Goal: Information Seeking & Learning: Learn about a topic

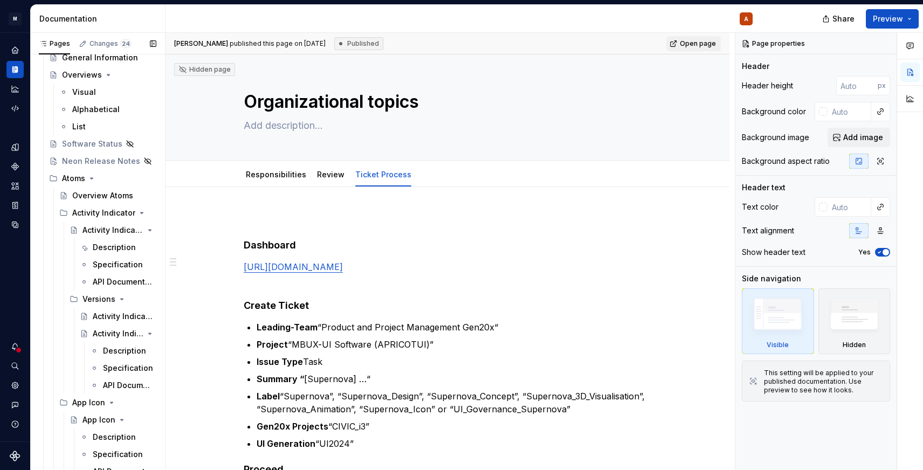
scroll to position [22662, 0]
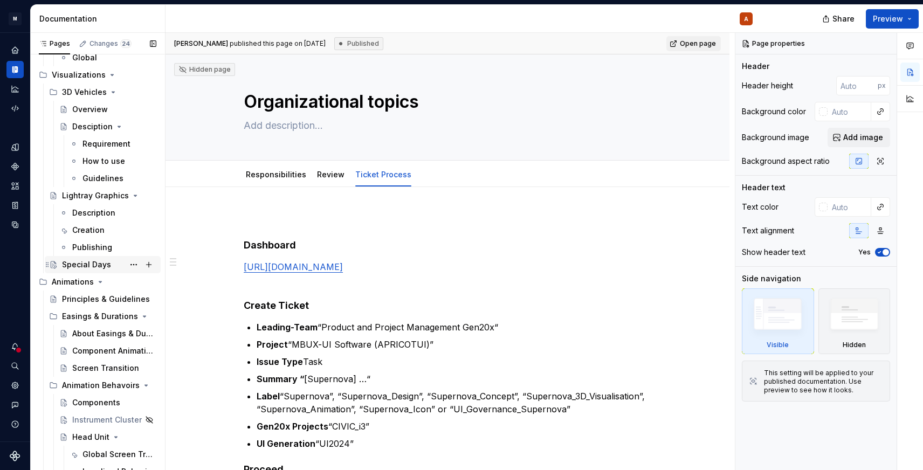
click at [105, 266] on div "Special Days" at bounding box center [86, 264] width 49 height 11
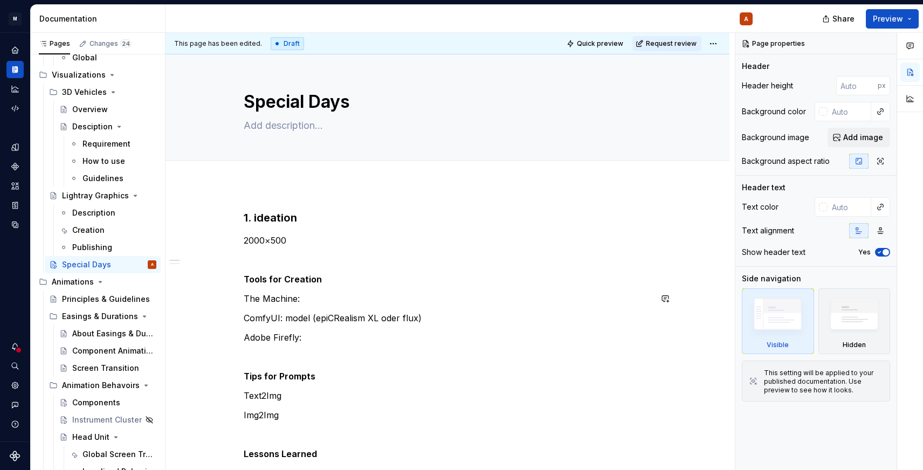
click at [431, 304] on p "The Machine:" at bounding box center [448, 298] width 408 height 13
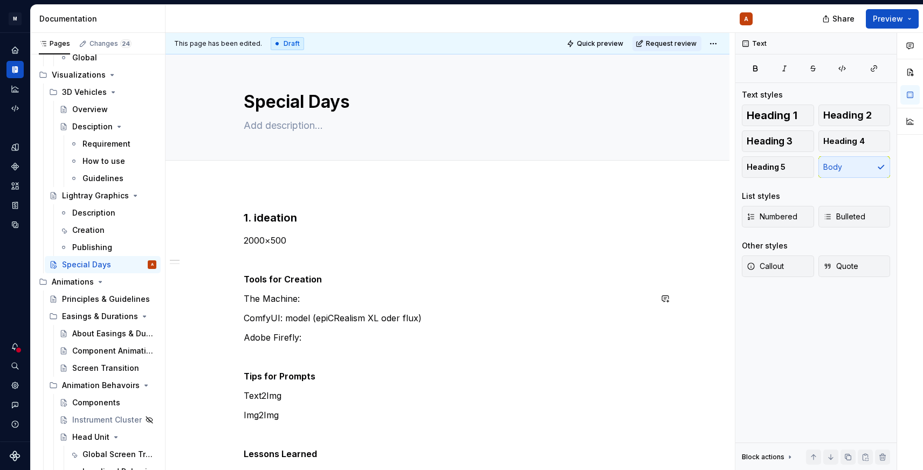
type textarea "*"
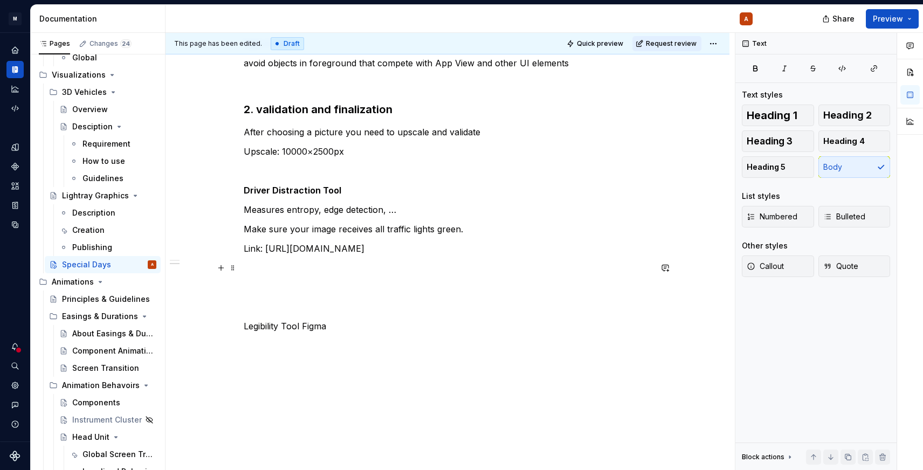
scroll to position [451, 0]
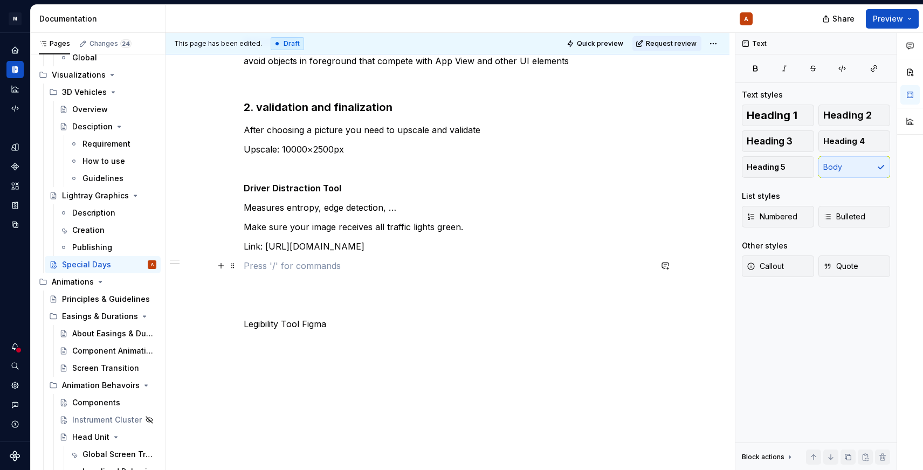
click at [408, 271] on p at bounding box center [448, 265] width 408 height 13
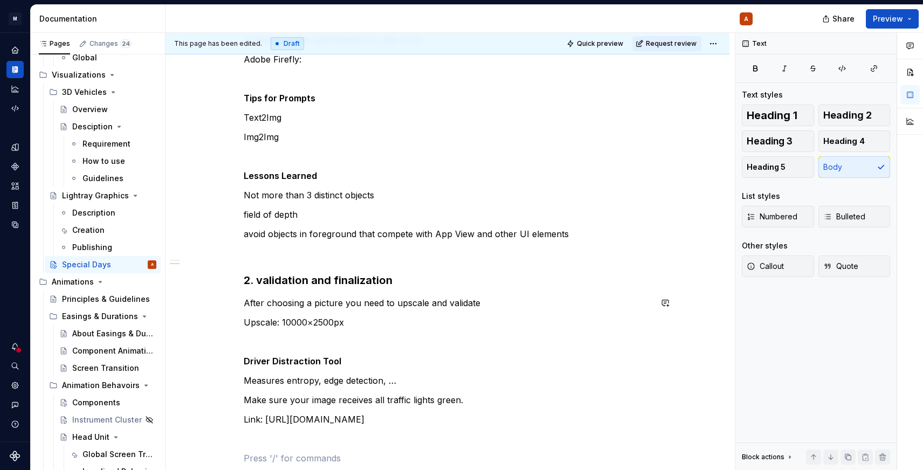
scroll to position [277, 0]
click at [578, 239] on p "avoid objects in foreground that compete with App View and other UI elements" at bounding box center [448, 235] width 408 height 13
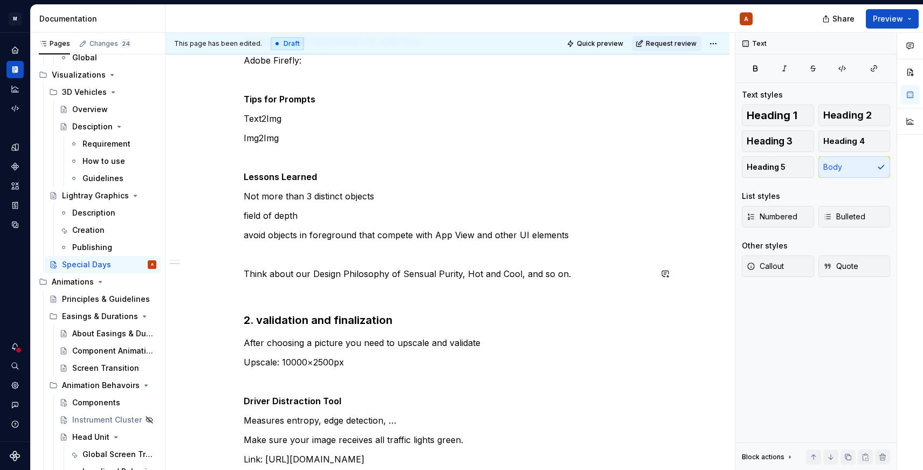
click at [466, 266] on div "1. ideation 2000×500 Tools for Creation The Machine: ComfyUI: model (epiCRealis…" at bounding box center [448, 257] width 408 height 649
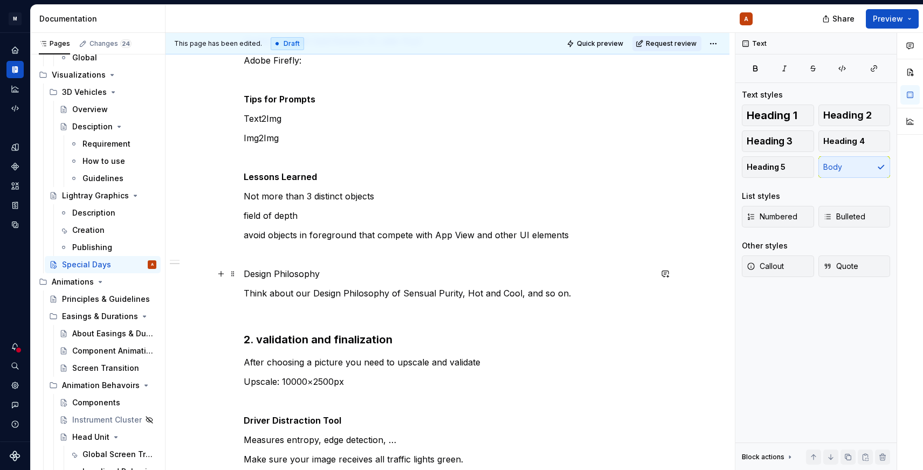
click at [307, 273] on p "Design Philosophy" at bounding box center [448, 273] width 408 height 13
click at [344, 279] on p "Design Philosophy" at bounding box center [448, 273] width 408 height 13
click at [625, 215] on p "field of depth" at bounding box center [448, 215] width 408 height 13
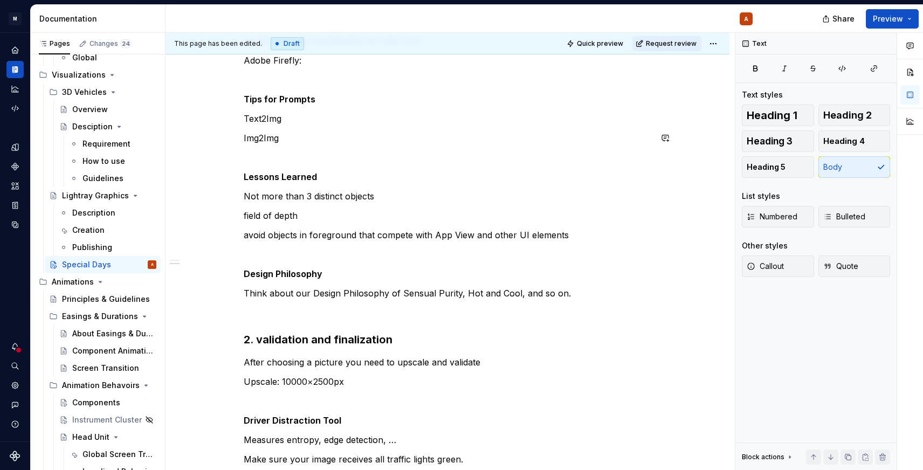
type textarea "*"
